Goal: Transaction & Acquisition: Purchase product/service

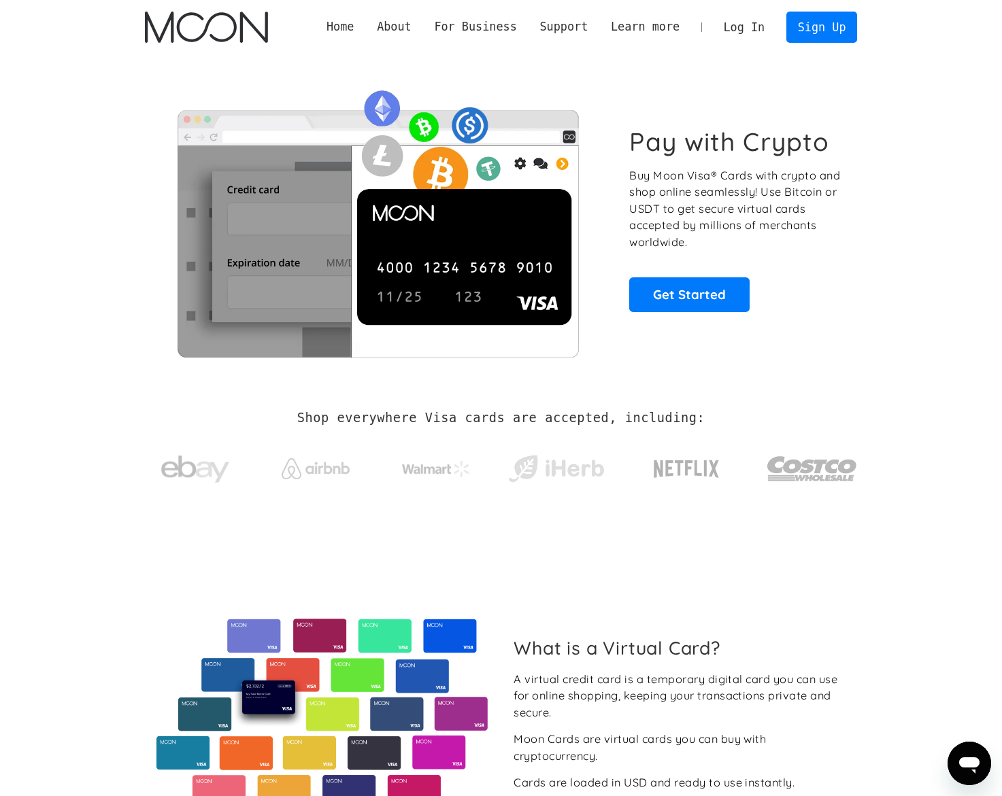
click at [737, 24] on link "Log In" at bounding box center [744, 27] width 64 height 30
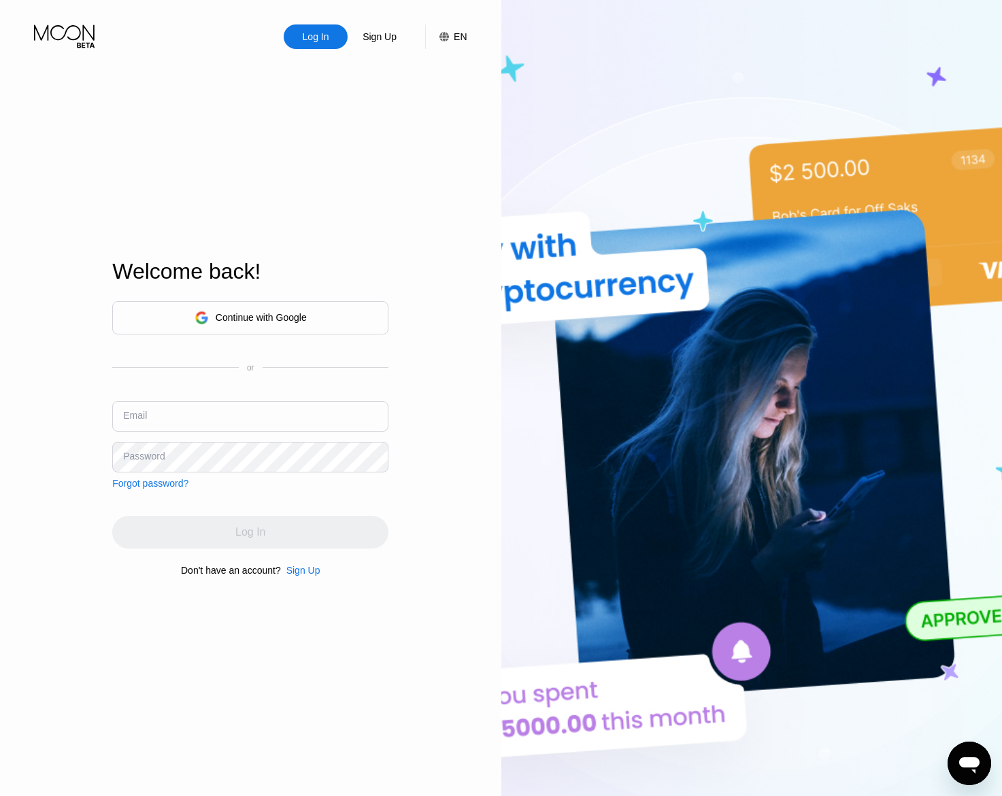
type input "[EMAIL_ADDRESS][DOMAIN_NAME]"
click at [292, 422] on input "[EMAIL_ADDRESS][DOMAIN_NAME]" at bounding box center [250, 416] width 276 height 31
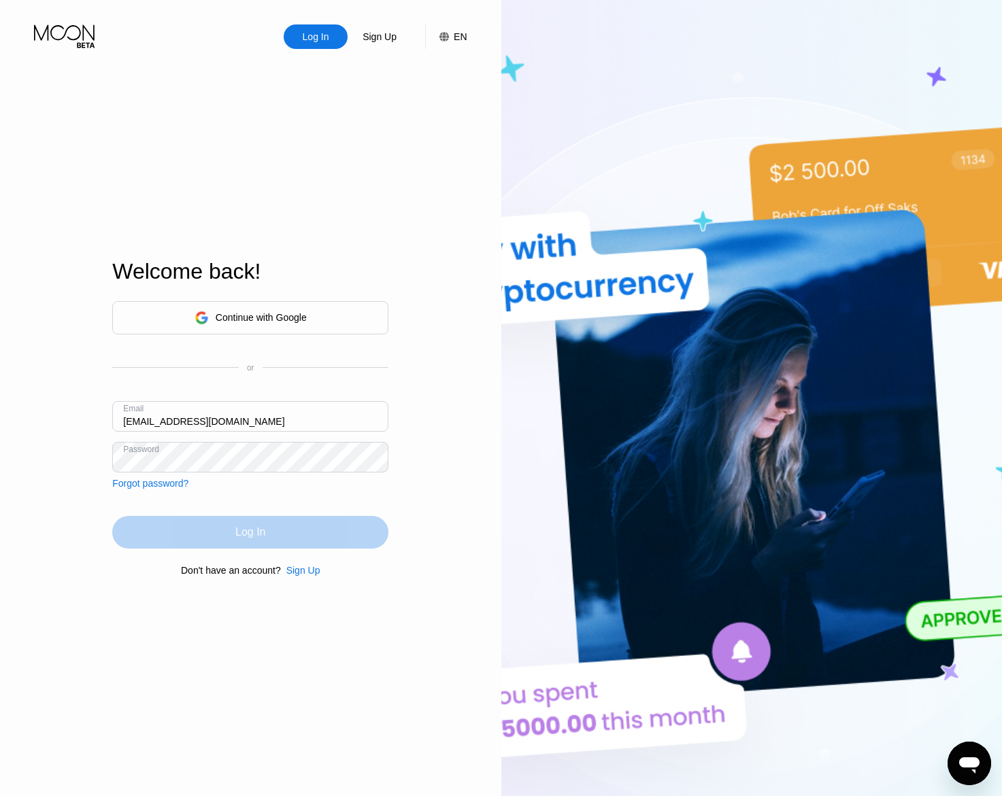
click at [262, 530] on div "Log In" at bounding box center [250, 533] width 30 height 14
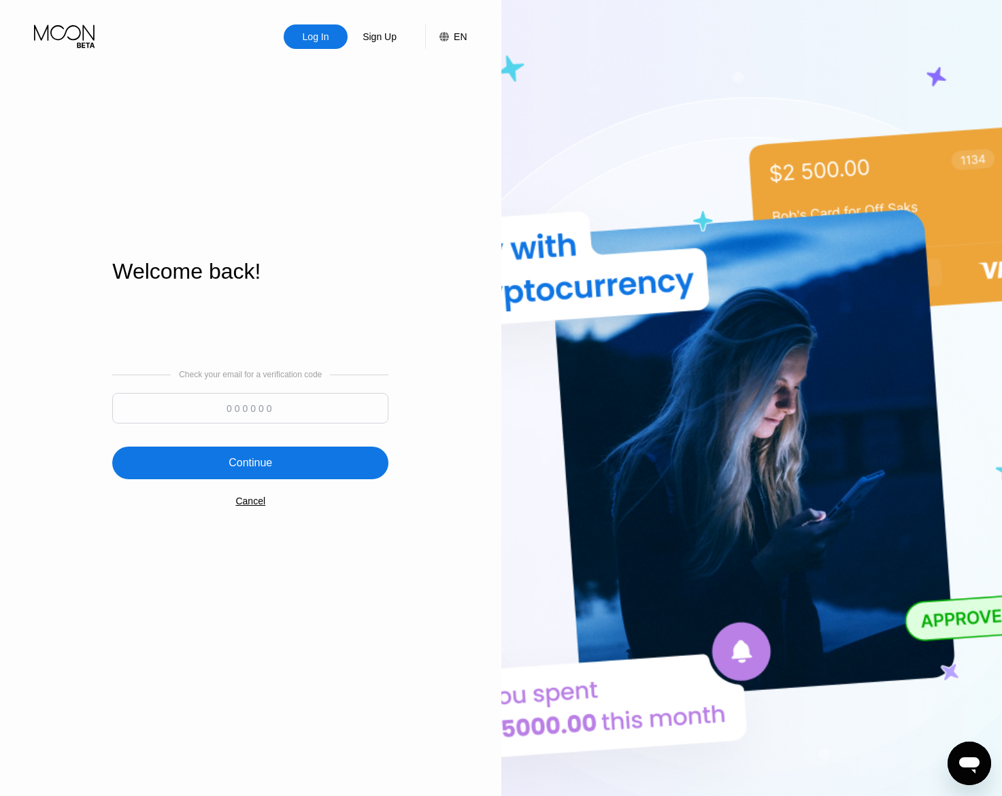
click at [212, 405] on input at bounding box center [250, 408] width 276 height 31
paste input "257706"
type input "257706"
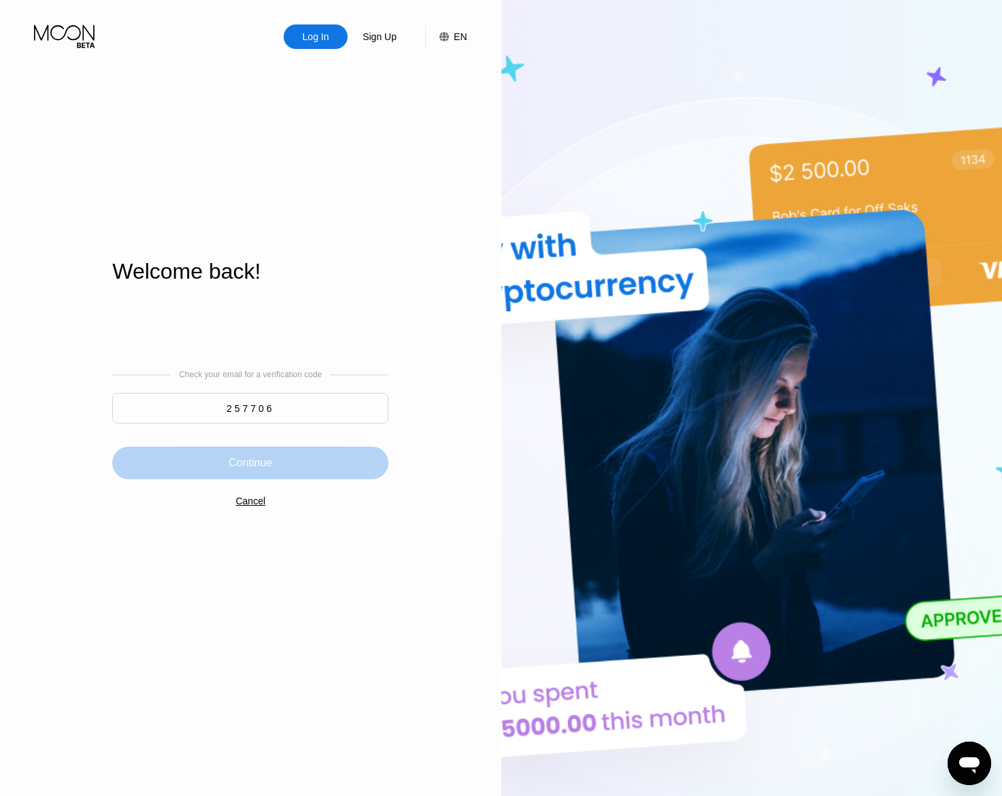
click at [260, 461] on div "Continue" at bounding box center [251, 463] width 44 height 14
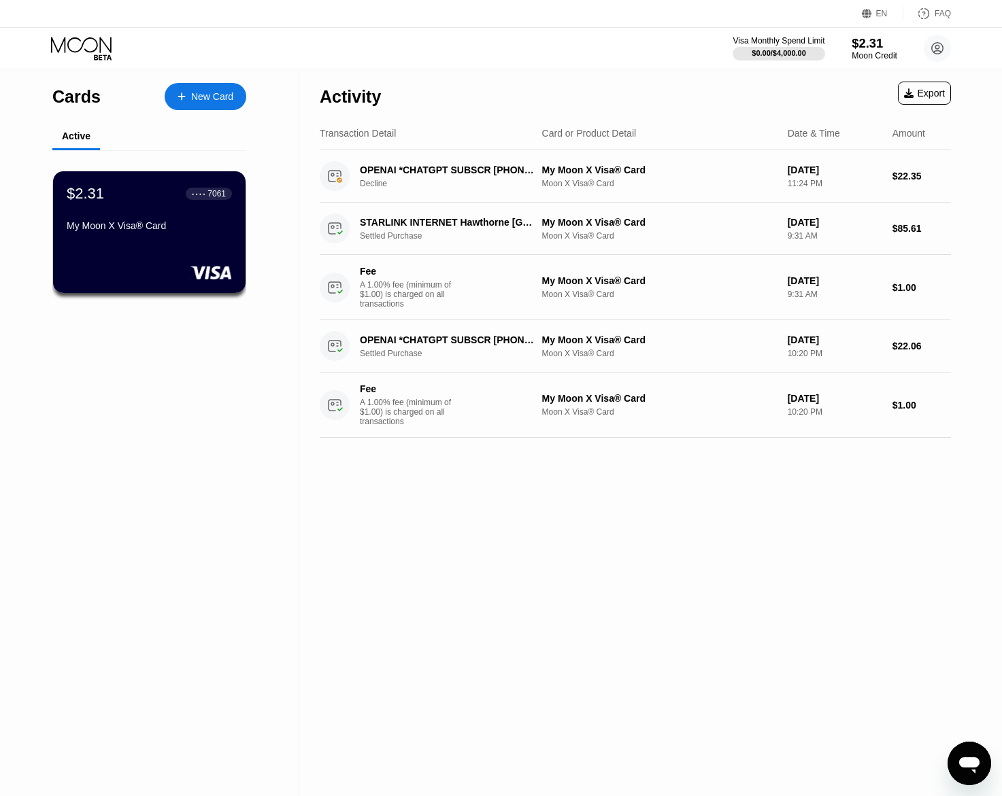
click at [867, 51] on div "Moon Credit" at bounding box center [875, 56] width 46 height 10
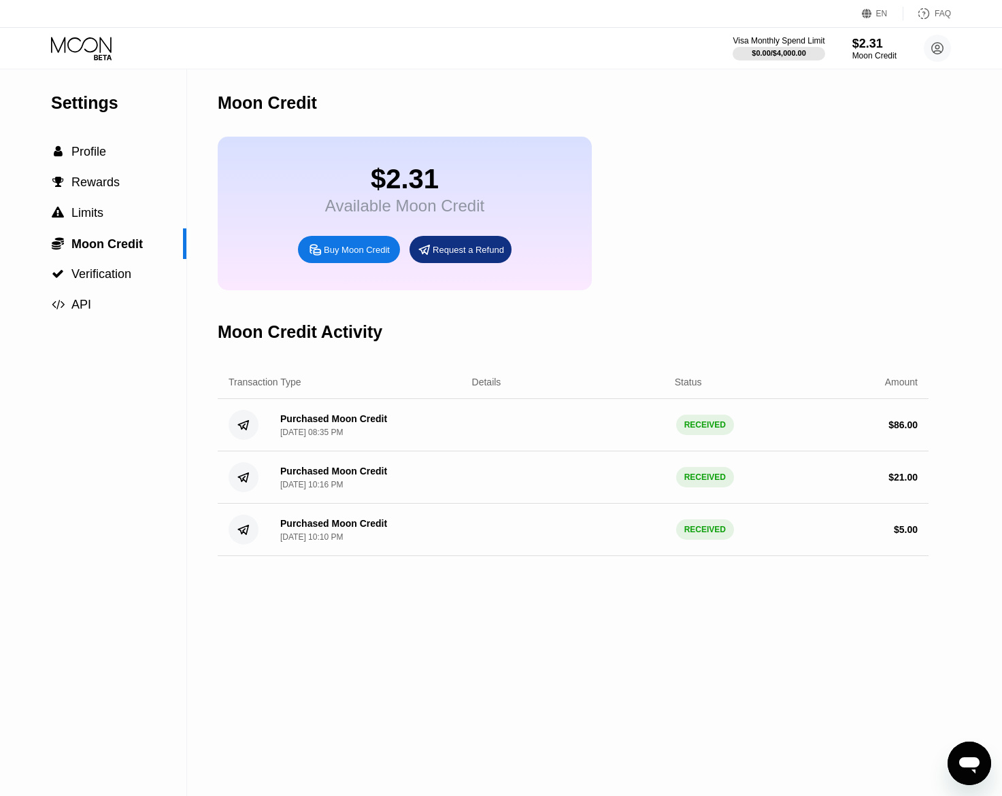
click at [346, 254] on div "Buy Moon Credit" at bounding box center [357, 250] width 66 height 12
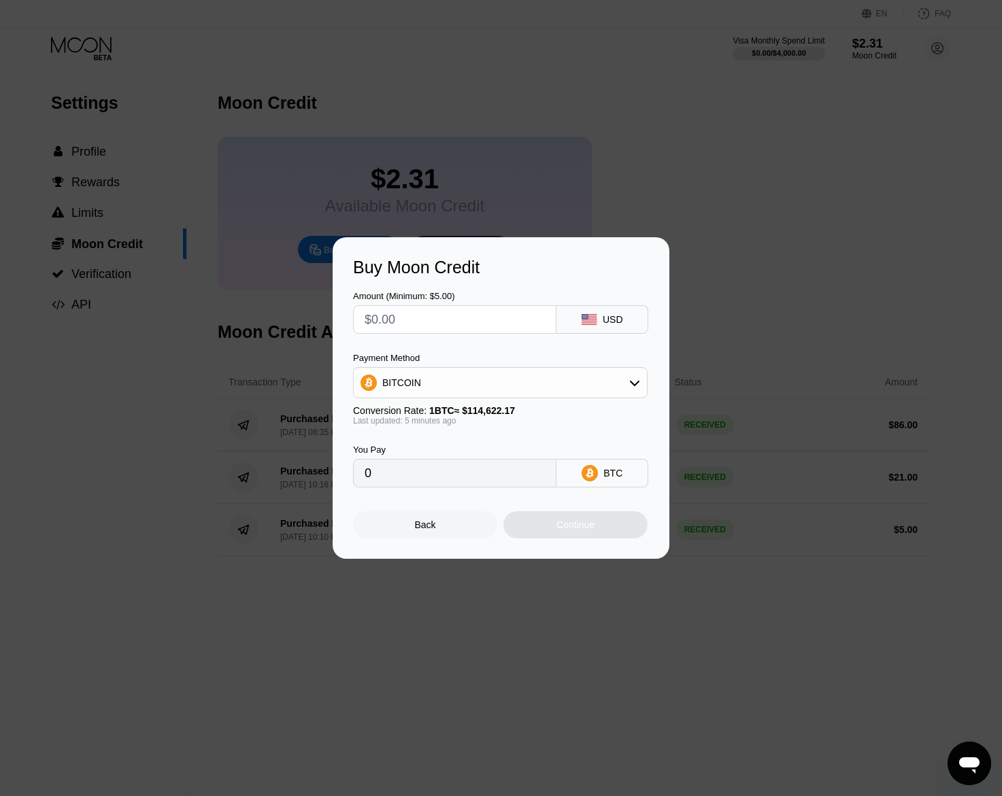
click at [528, 380] on div "BITCOIN" at bounding box center [500, 382] width 293 height 27
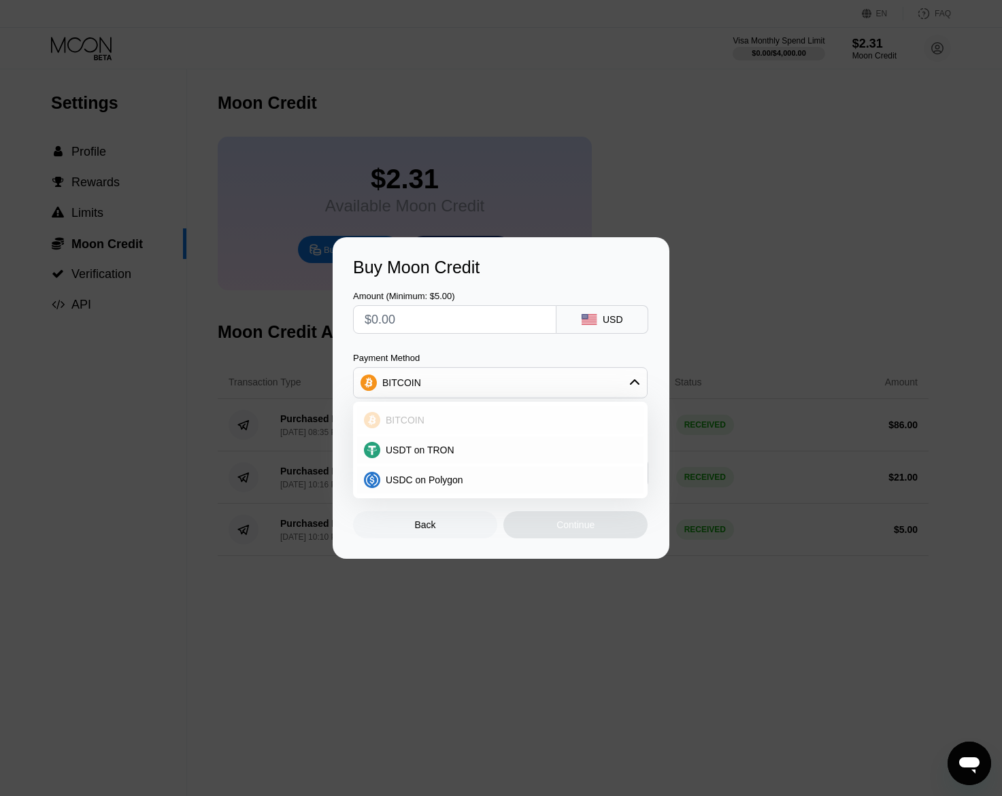
click at [420, 420] on span "BITCOIN" at bounding box center [405, 420] width 39 height 11
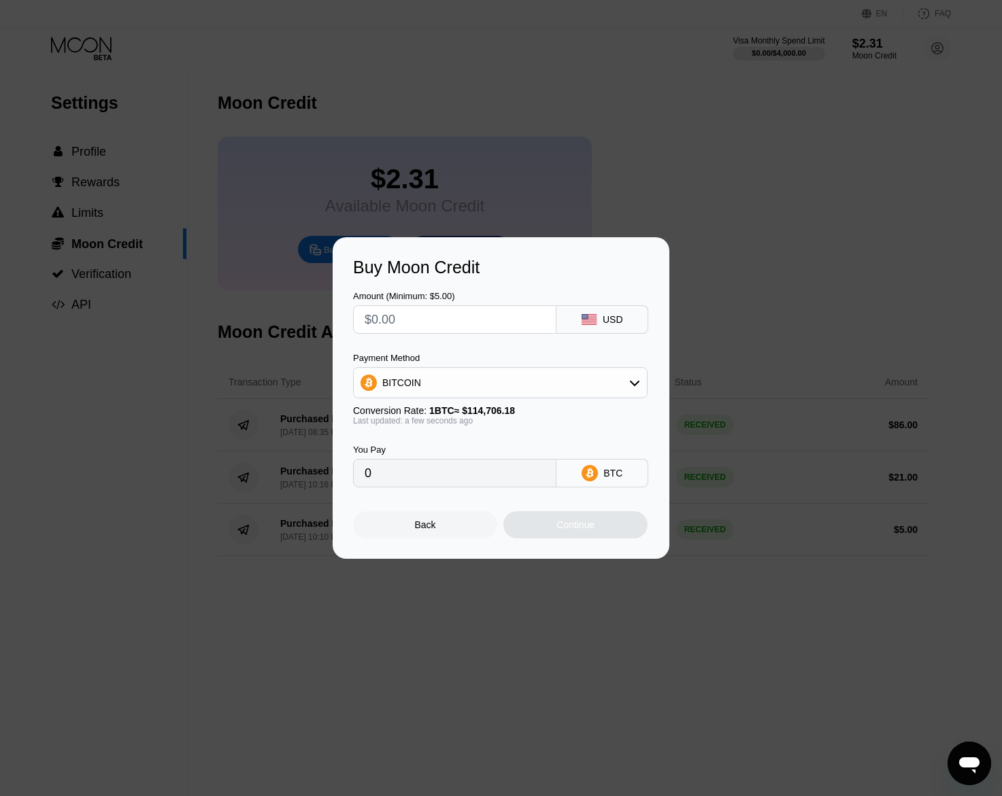
click at [409, 320] on input "text" at bounding box center [455, 319] width 180 height 27
type input "$1"
type input "0.00000872"
type input "$11"
type input "0.00009590"
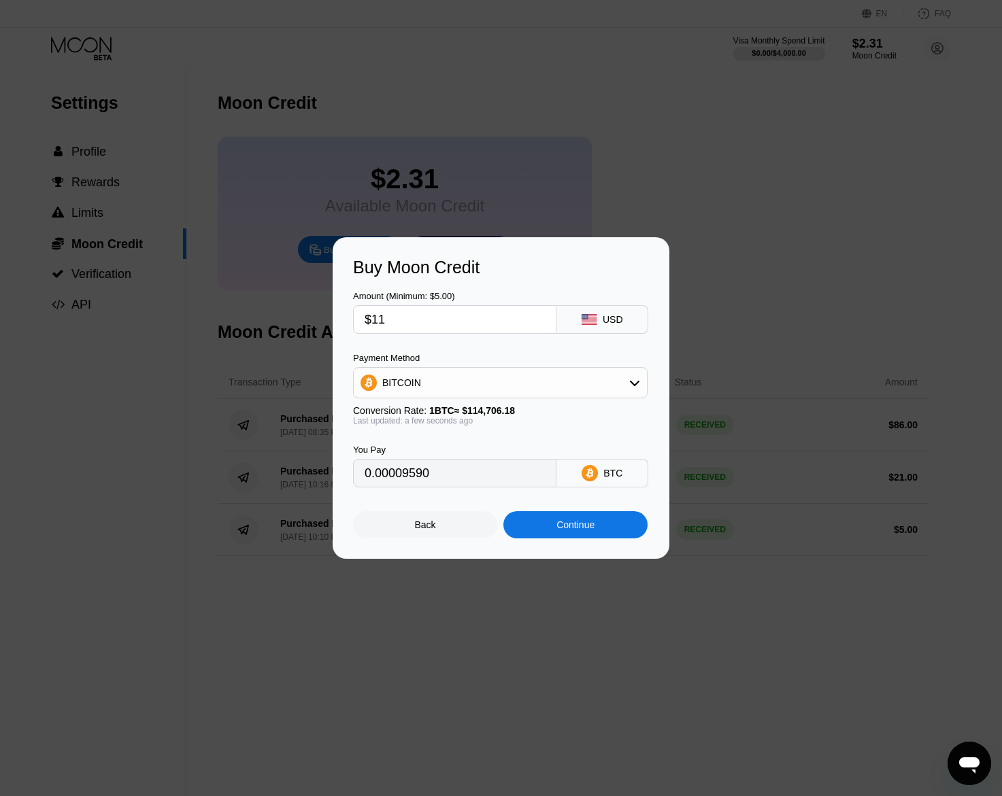
type input "$110"
type input "0.00095898"
type input "$110"
click at [560, 523] on div "Continue" at bounding box center [575, 525] width 38 height 11
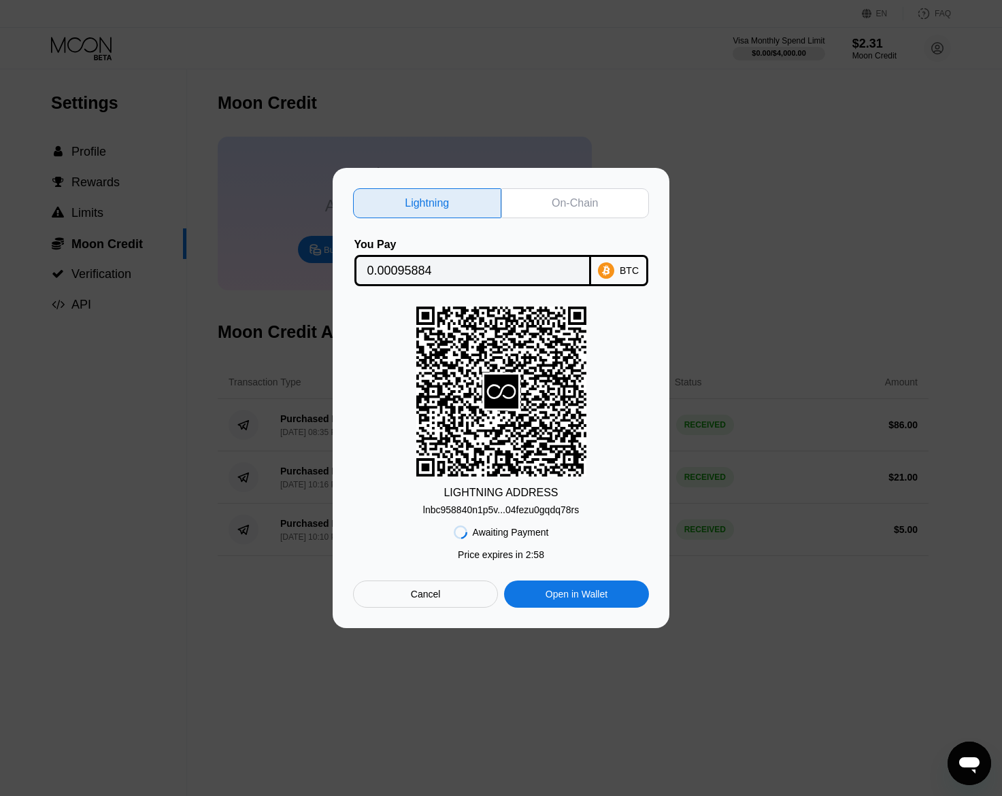
click at [535, 512] on div "lnbc958840n1p5v...04fezu0gqdq78rs" at bounding box center [501, 510] width 156 height 11
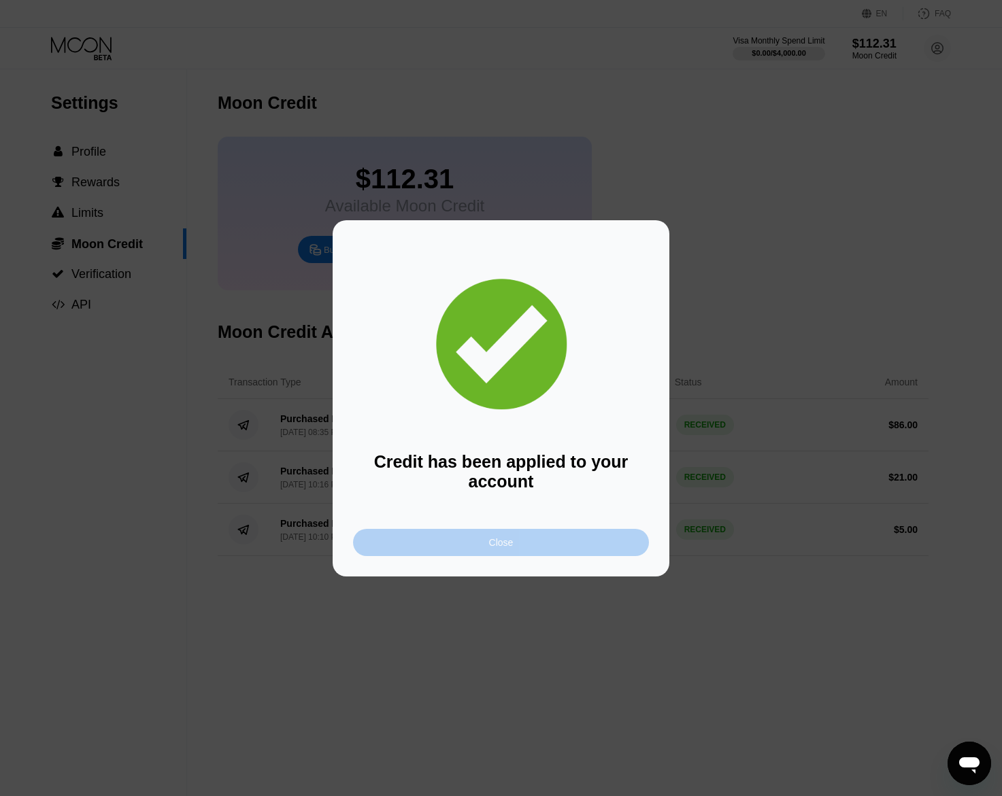
click at [531, 550] on div "Close" at bounding box center [501, 542] width 296 height 27
